Goal: Find specific page/section: Find specific page/section

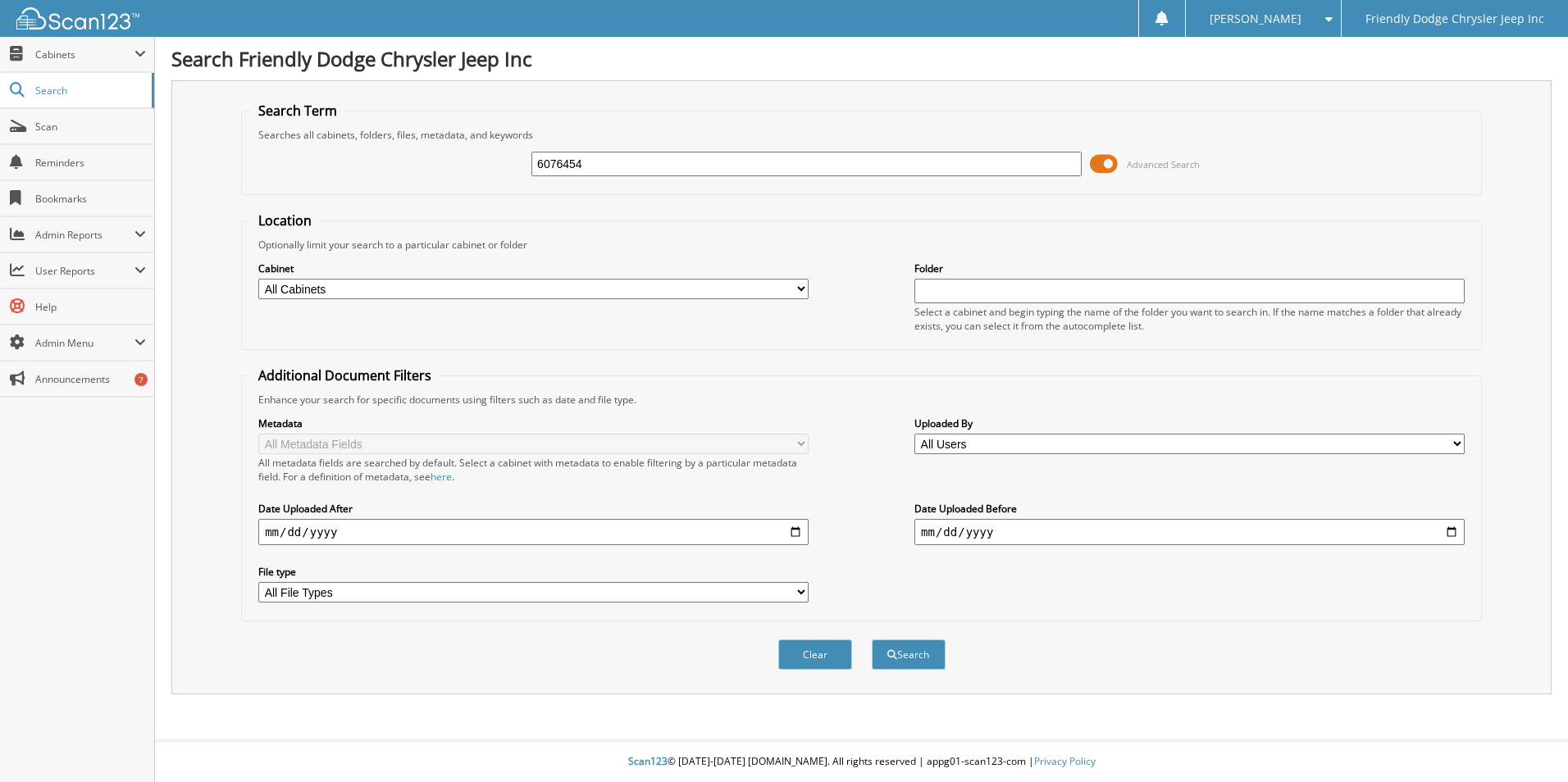
type input "6076454"
click at [872, 640] on button "Search" at bounding box center [909, 655] width 74 height 30
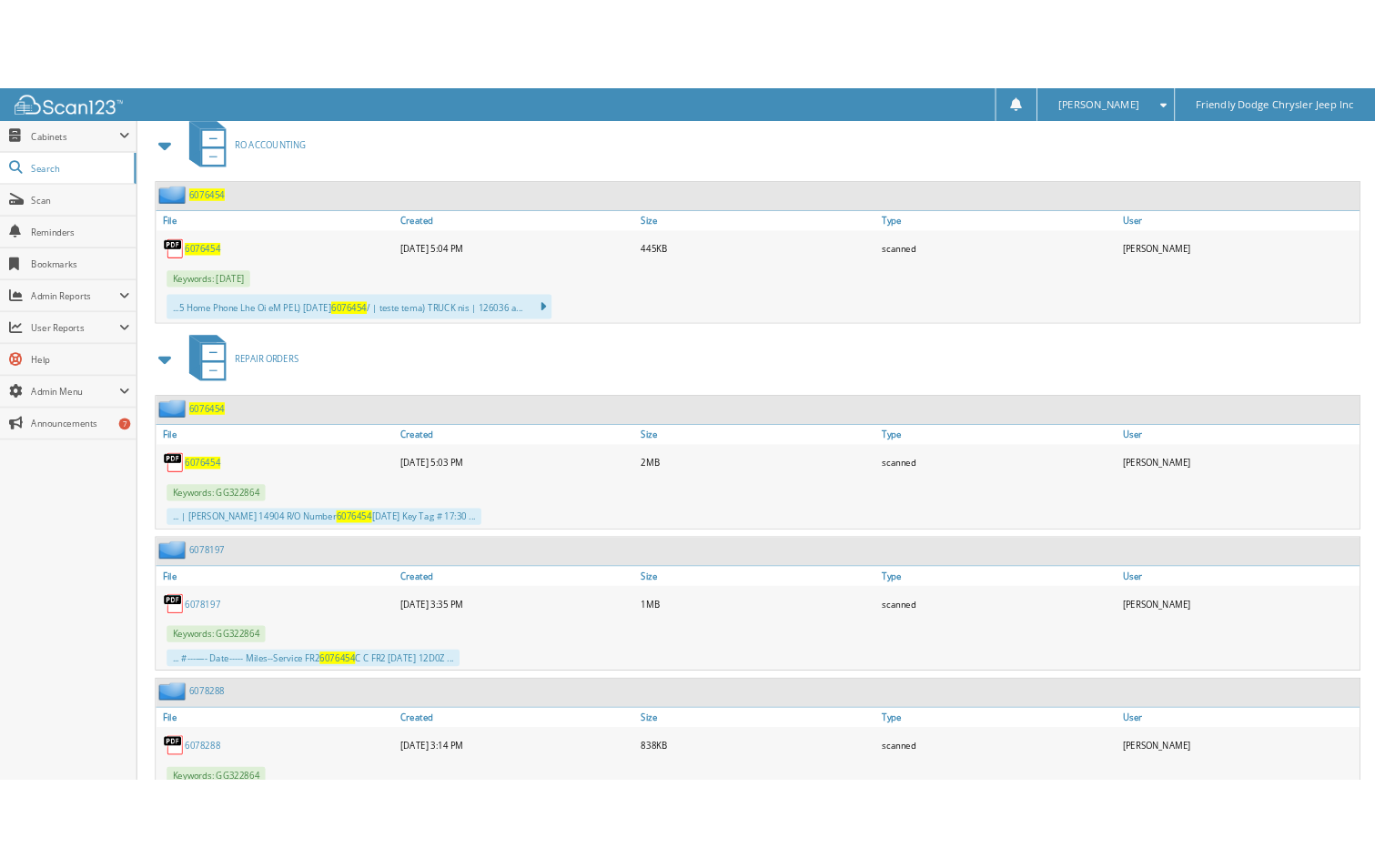
scroll to position [820, 0]
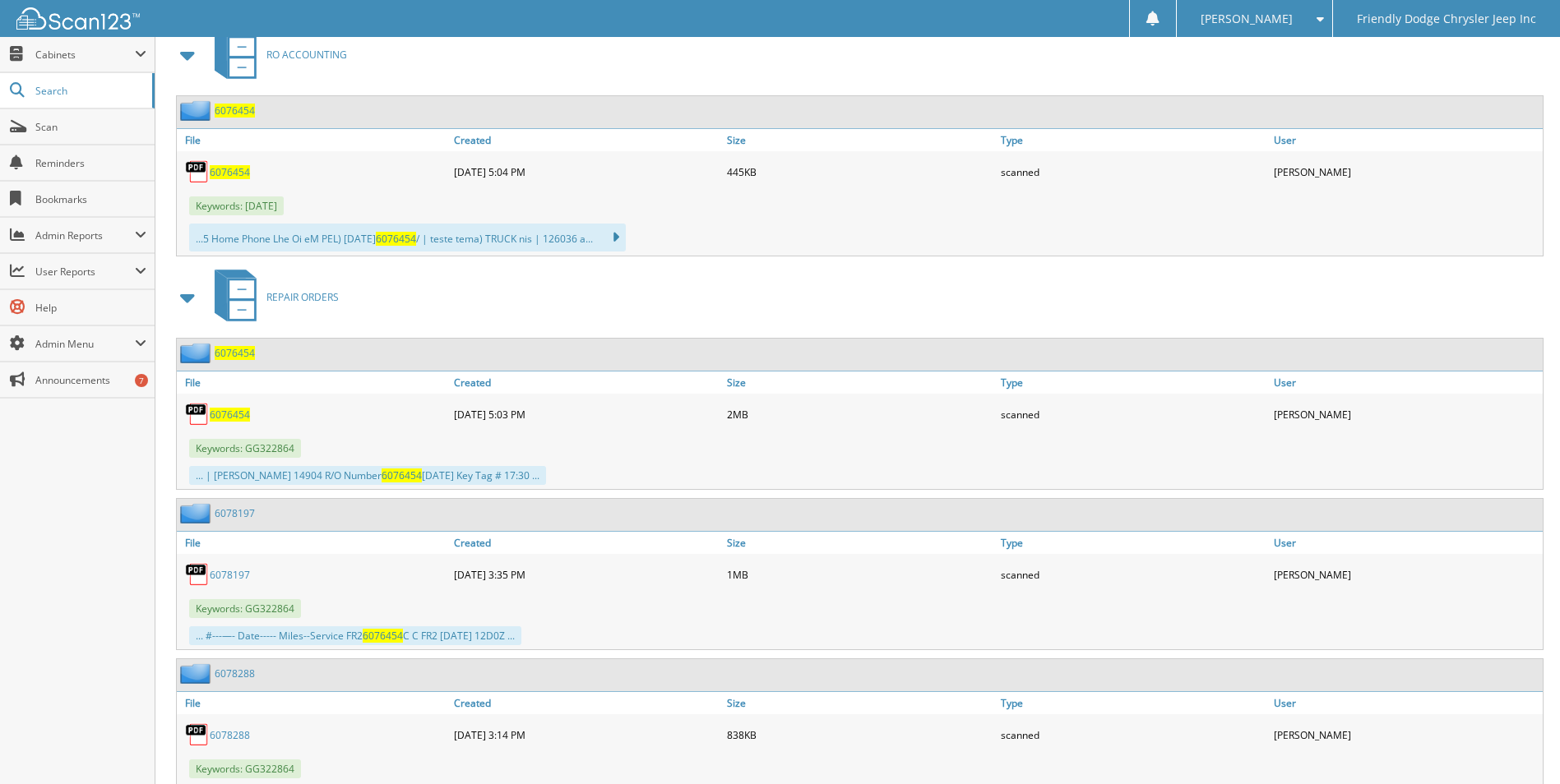
click at [231, 413] on span "6076454" at bounding box center [230, 414] width 40 height 14
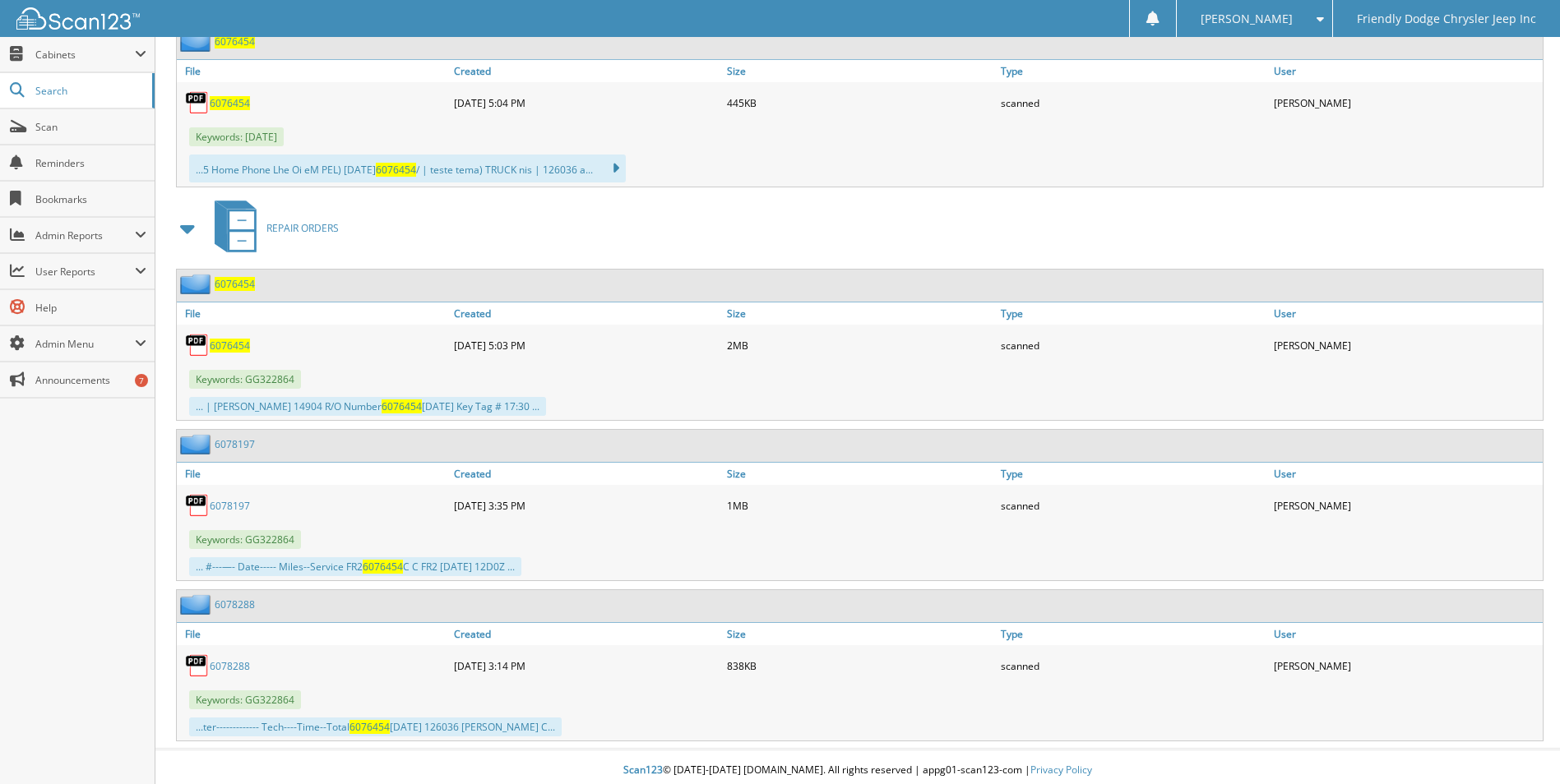
scroll to position [817, 0]
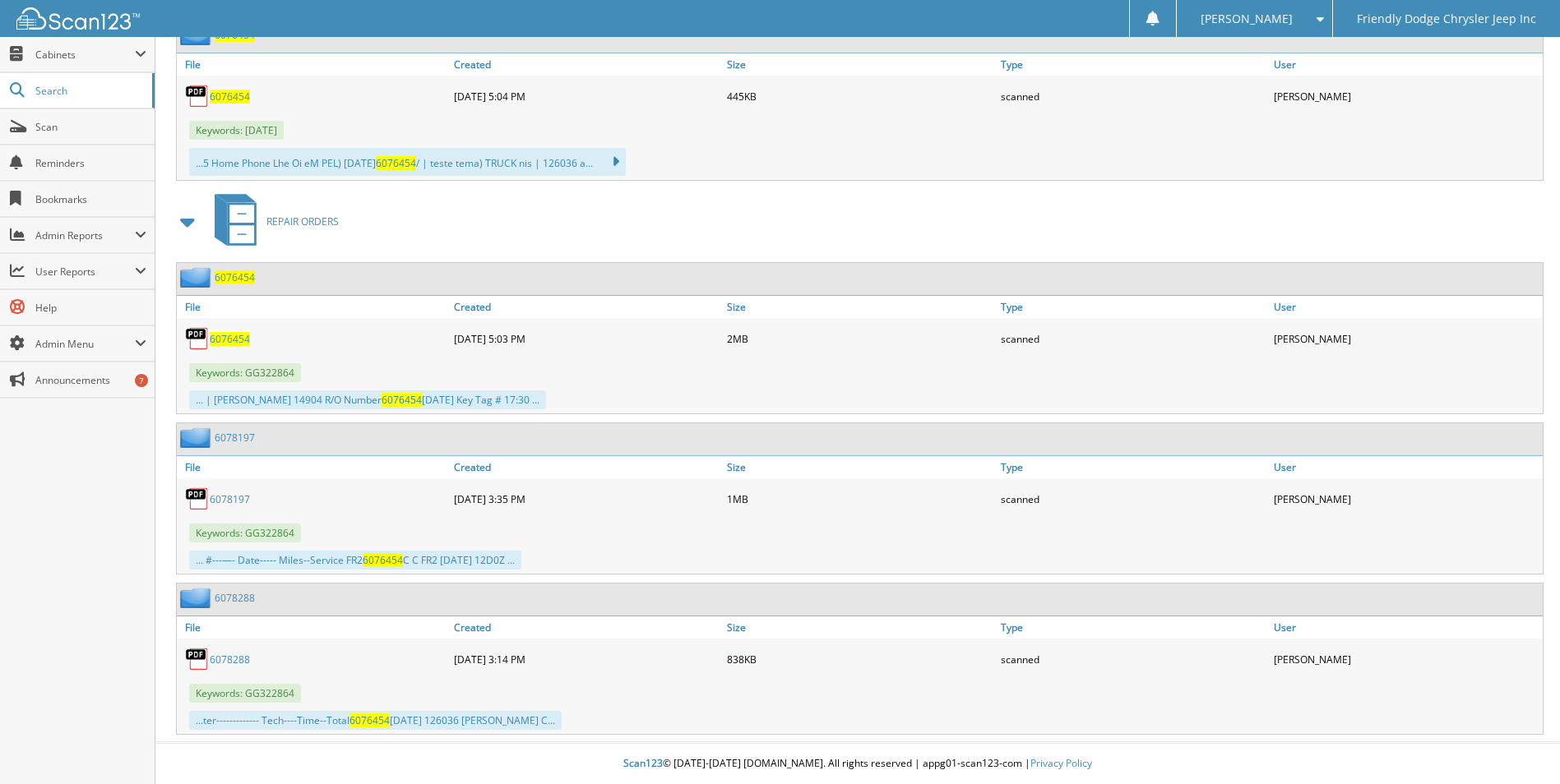
click at [229, 285] on div "6076454" at bounding box center [216, 277] width 78 height 20
click at [230, 278] on span "6076454" at bounding box center [235, 277] width 40 height 14
